Goal: Task Accomplishment & Management: Use online tool/utility

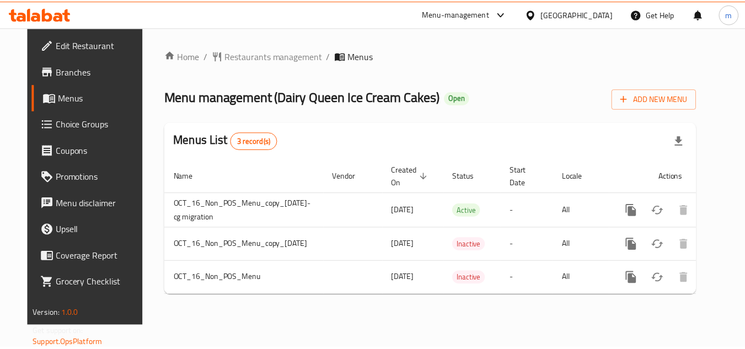
scroll to position [0, 60]
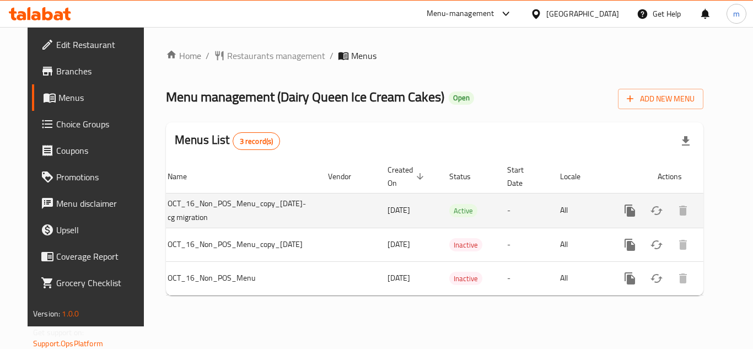
click at [713, 199] on link "enhanced table" at bounding box center [710, 210] width 26 height 26
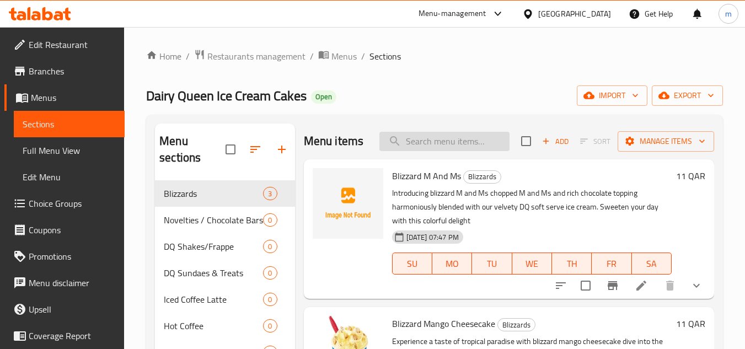
click at [453, 143] on input "search" at bounding box center [444, 141] width 130 height 19
paste input "Blizzard Brownie Temptation"
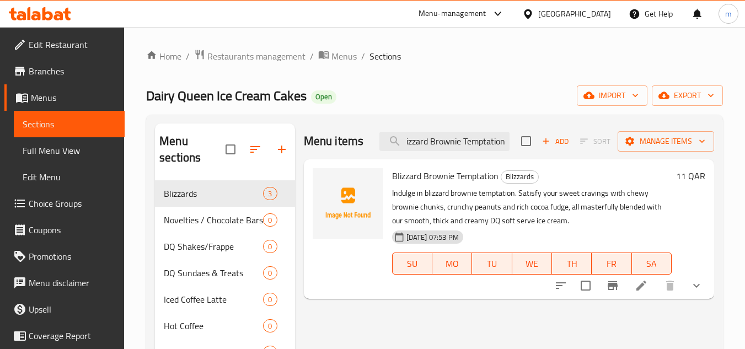
type input "Blizzard Brownie Temptation"
click at [638, 290] on icon at bounding box center [641, 286] width 10 height 10
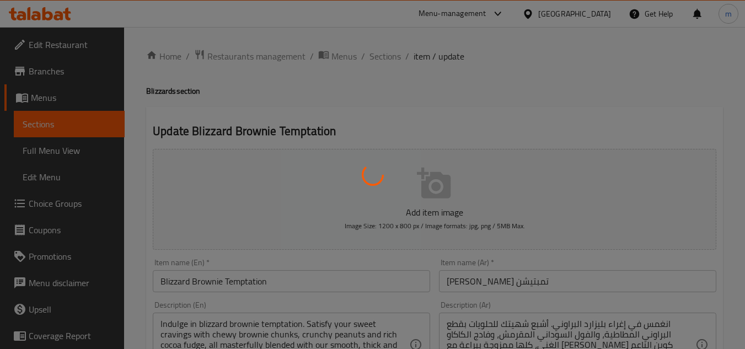
type input "اختيارك من [PERSON_NAME]"
type input "1"
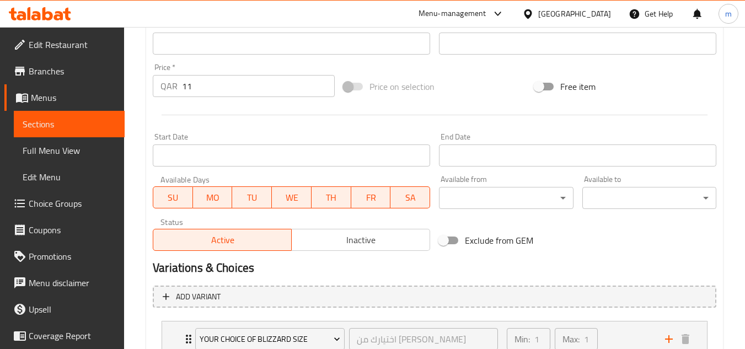
scroll to position [448, 0]
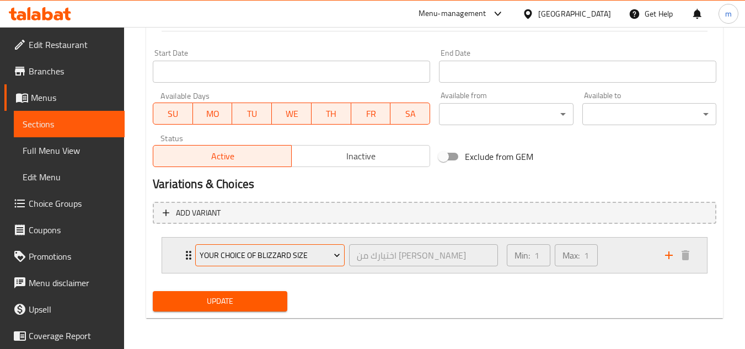
click at [279, 261] on span "Your Choice Of Blizzard Size" at bounding box center [270, 256] width 141 height 14
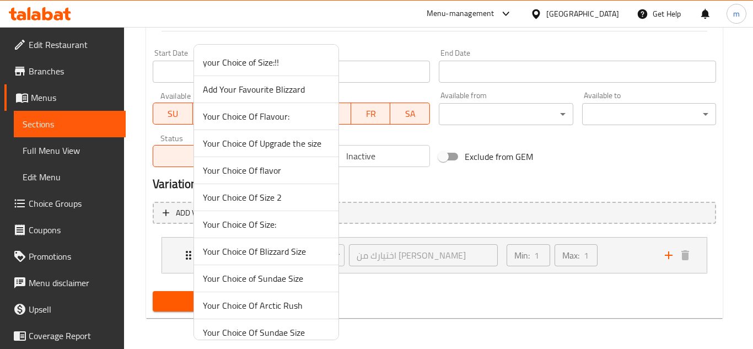
click at [467, 306] on div at bounding box center [376, 174] width 753 height 349
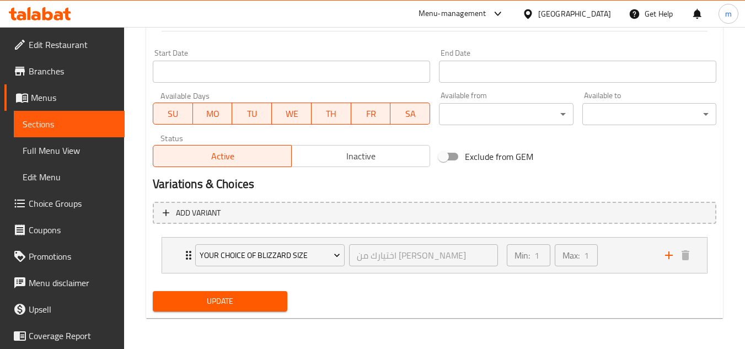
click at [440, 286] on div "Add variant Your Choice Of Blizzard Size اختيارك من بليزرد سايز ​ Min: 1 ​ Max:…" at bounding box center [434, 242] width 573 height 90
click at [657, 273] on div "Min: 1 ​ Max: 1 ​" at bounding box center [579, 255] width 158 height 35
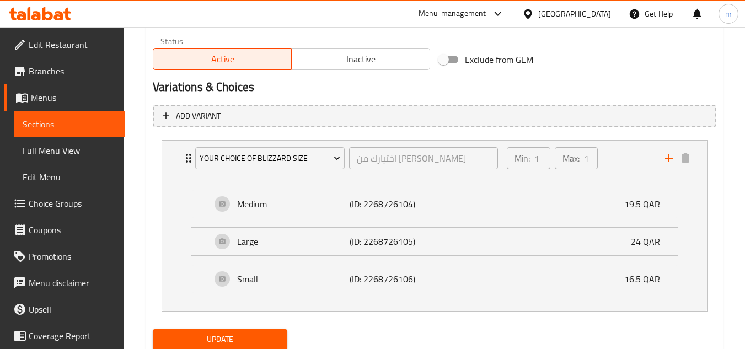
scroll to position [528, 0]
